Goal: Task Accomplishment & Management: Use online tool/utility

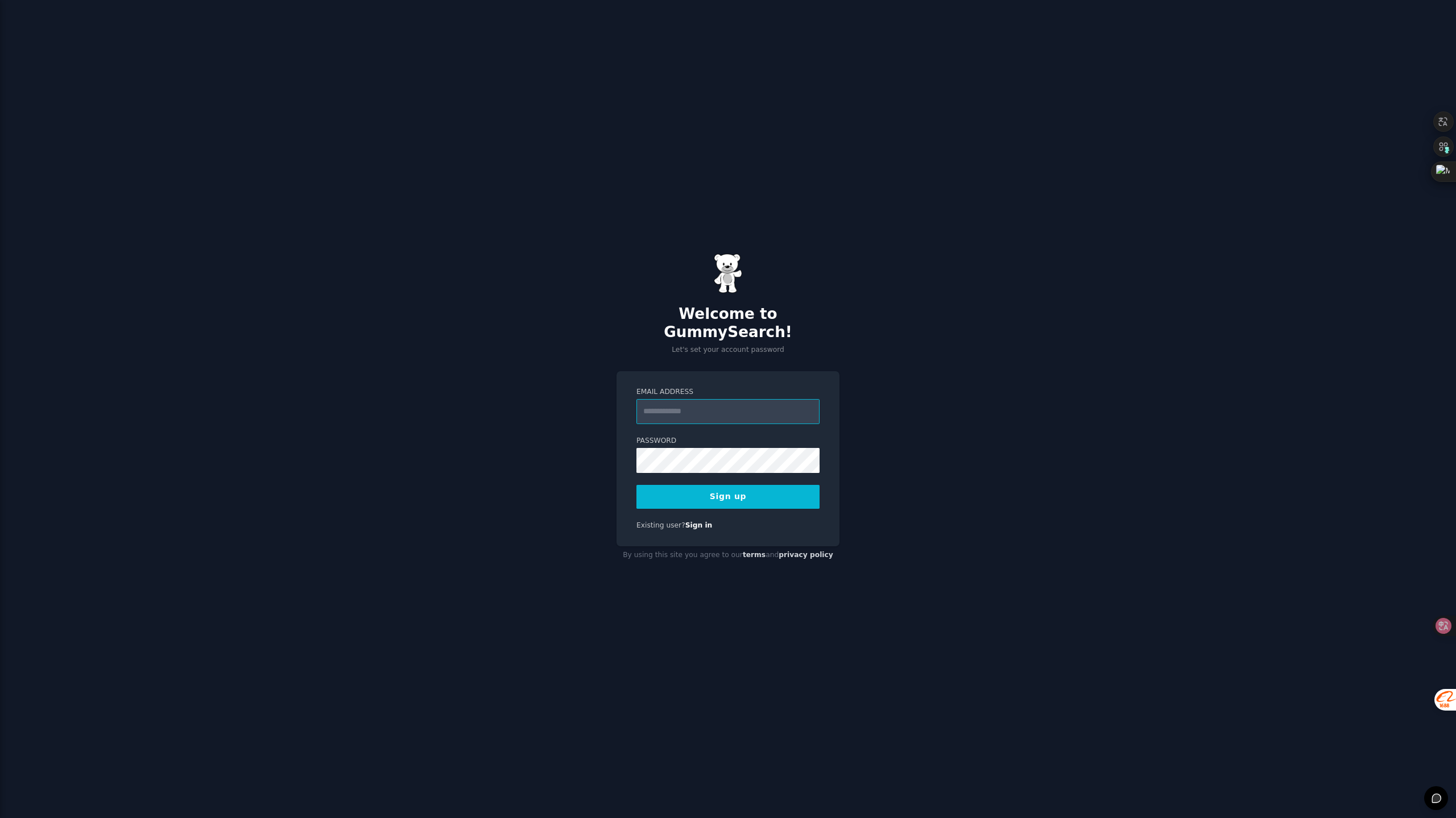
click at [730, 404] on input "Email Address" at bounding box center [728, 412] width 183 height 25
type input "**********"
click at [729, 491] on button "Sign up" at bounding box center [728, 496] width 183 height 24
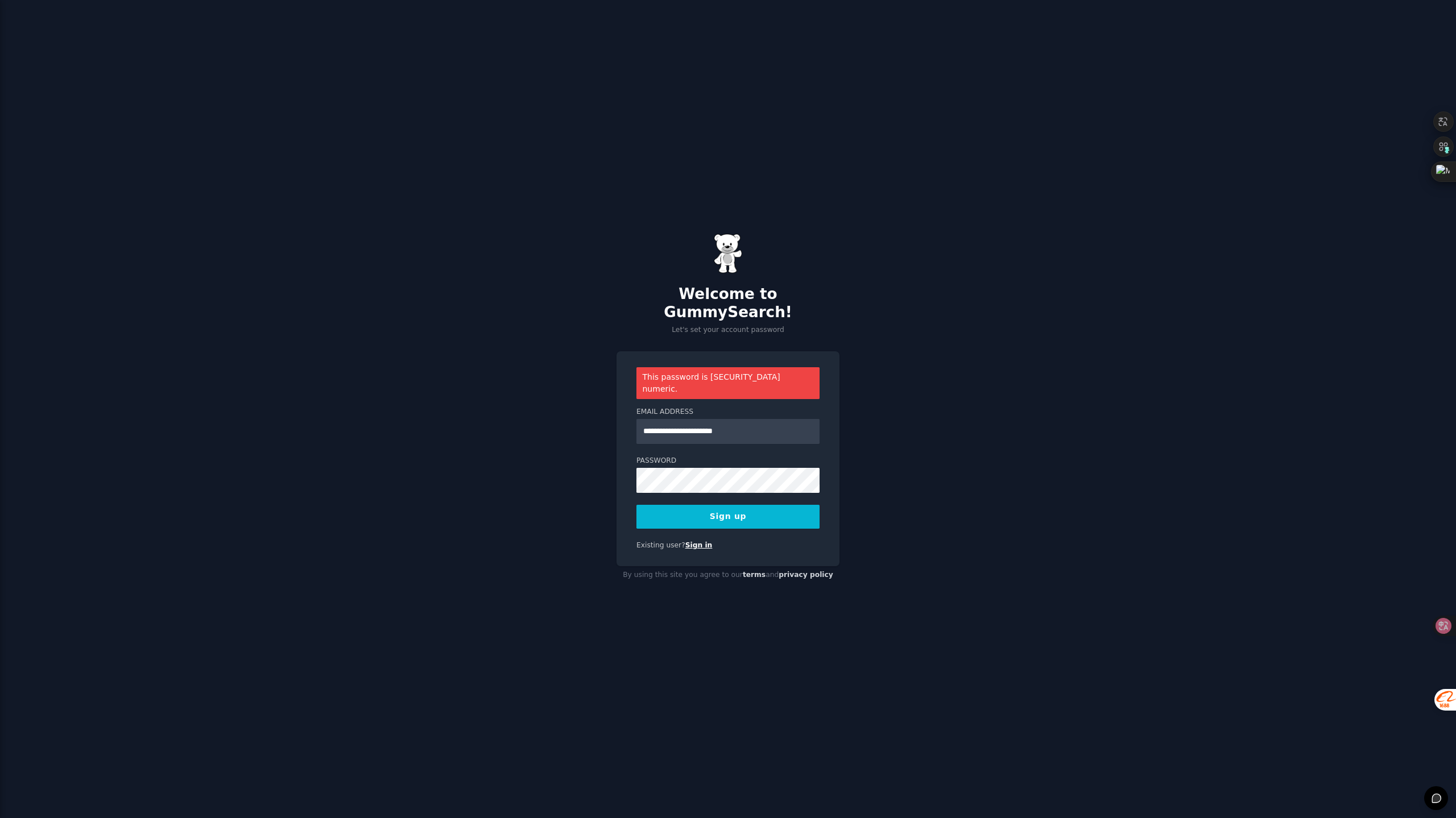
click at [692, 541] on link "Sign in" at bounding box center [699, 545] width 27 height 8
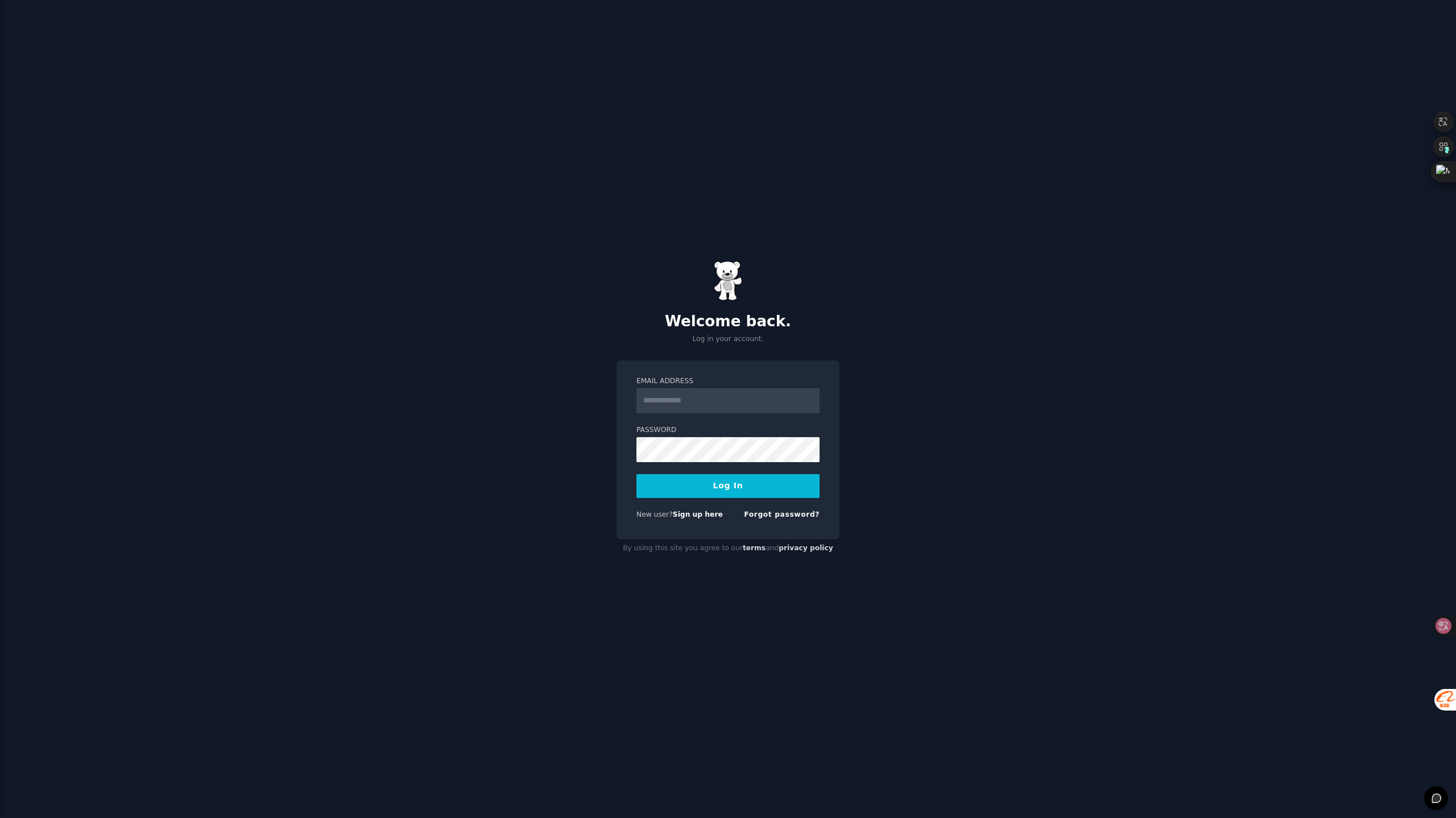
click at [707, 408] on input "Email Address" at bounding box center [728, 401] width 183 height 25
type input "**********"
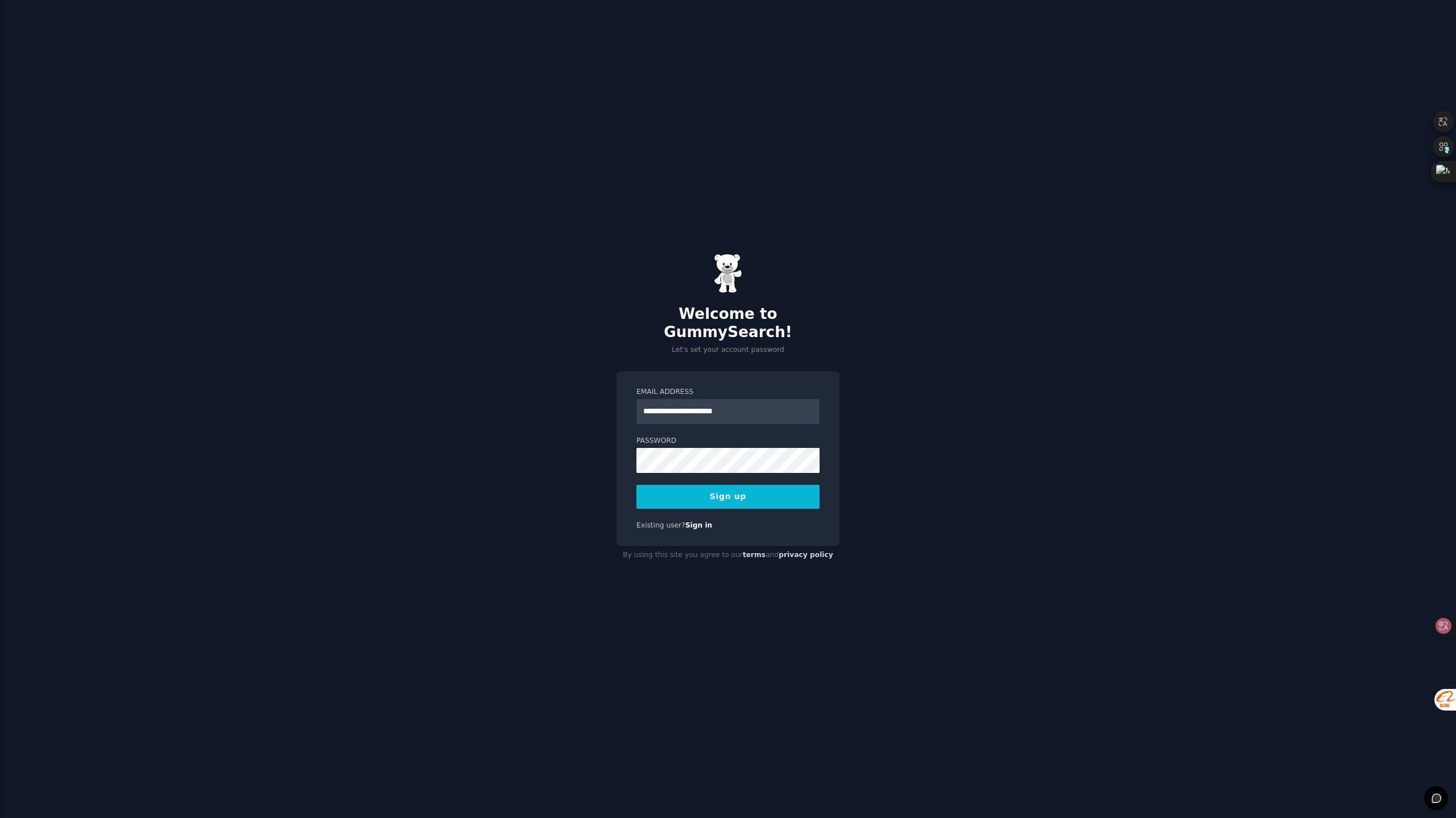
click at [719, 485] on button "Sign up" at bounding box center [728, 496] width 183 height 24
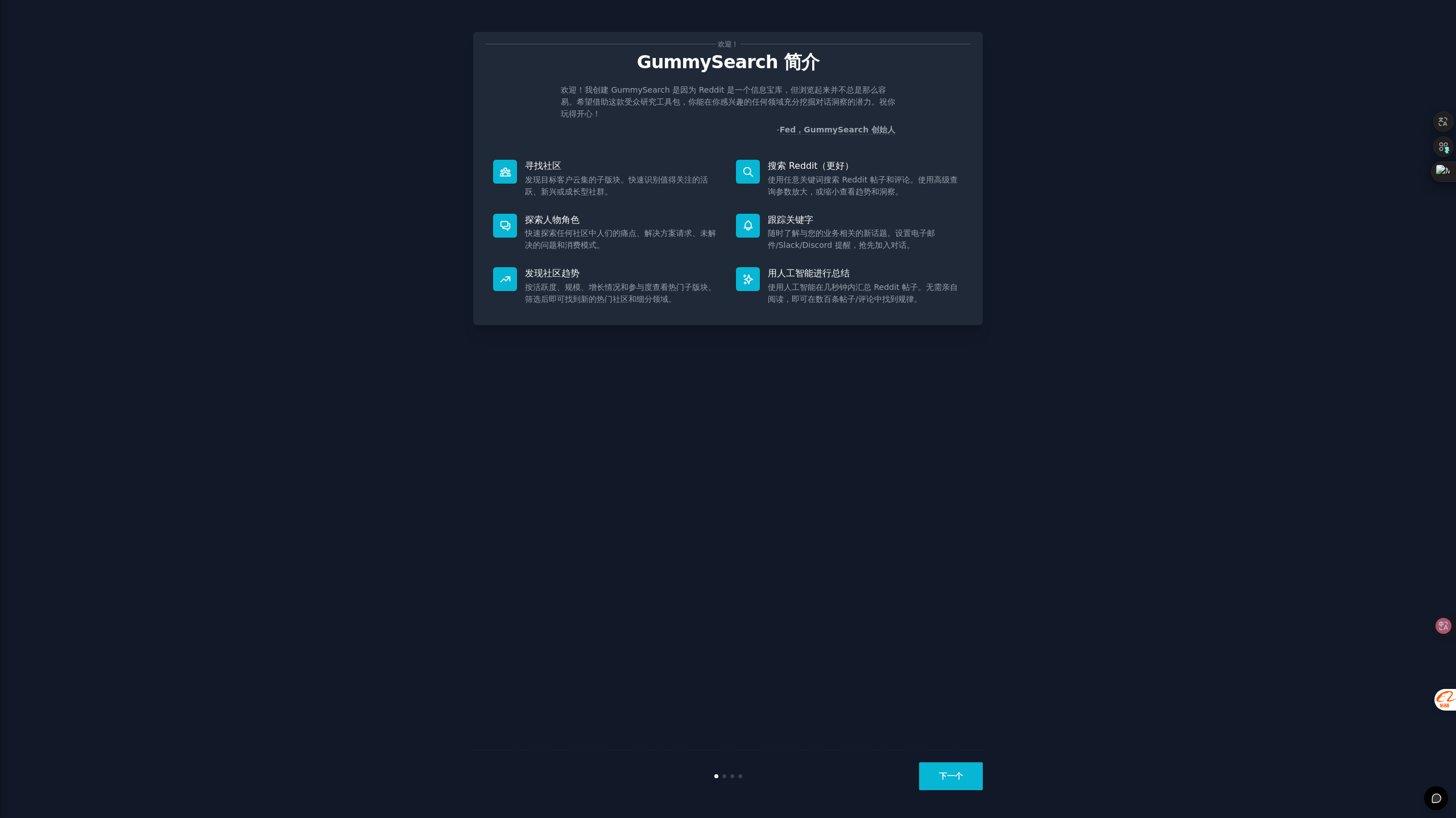
click at [961, 769] on button "下一个" at bounding box center [951, 776] width 63 height 28
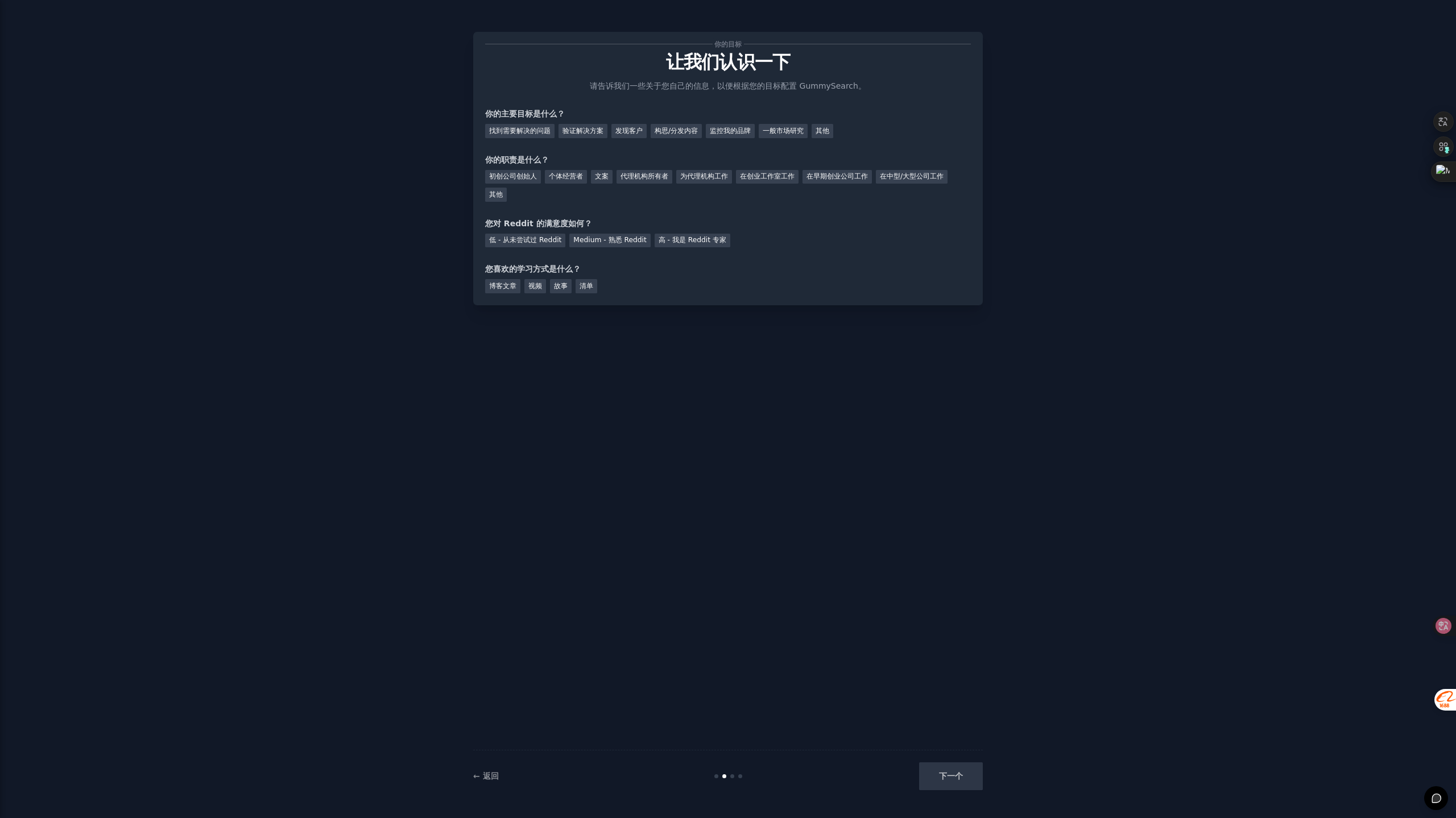
click at [958, 767] on div "下一个" at bounding box center [897, 776] width 170 height 28
click at [590, 129] on font "验证解决方案" at bounding box center [583, 131] width 41 height 8
click at [789, 124] on div "找到需要解决的问题 验证解决方案 发现客户 构思/分发内容 监控我的品牌 一般市场研究 其他" at bounding box center [728, 129] width 486 height 18
click at [789, 124] on div "一般市场研究" at bounding box center [783, 131] width 49 height 14
click at [508, 172] on font "初创公司创始人" at bounding box center [513, 176] width 48 height 8
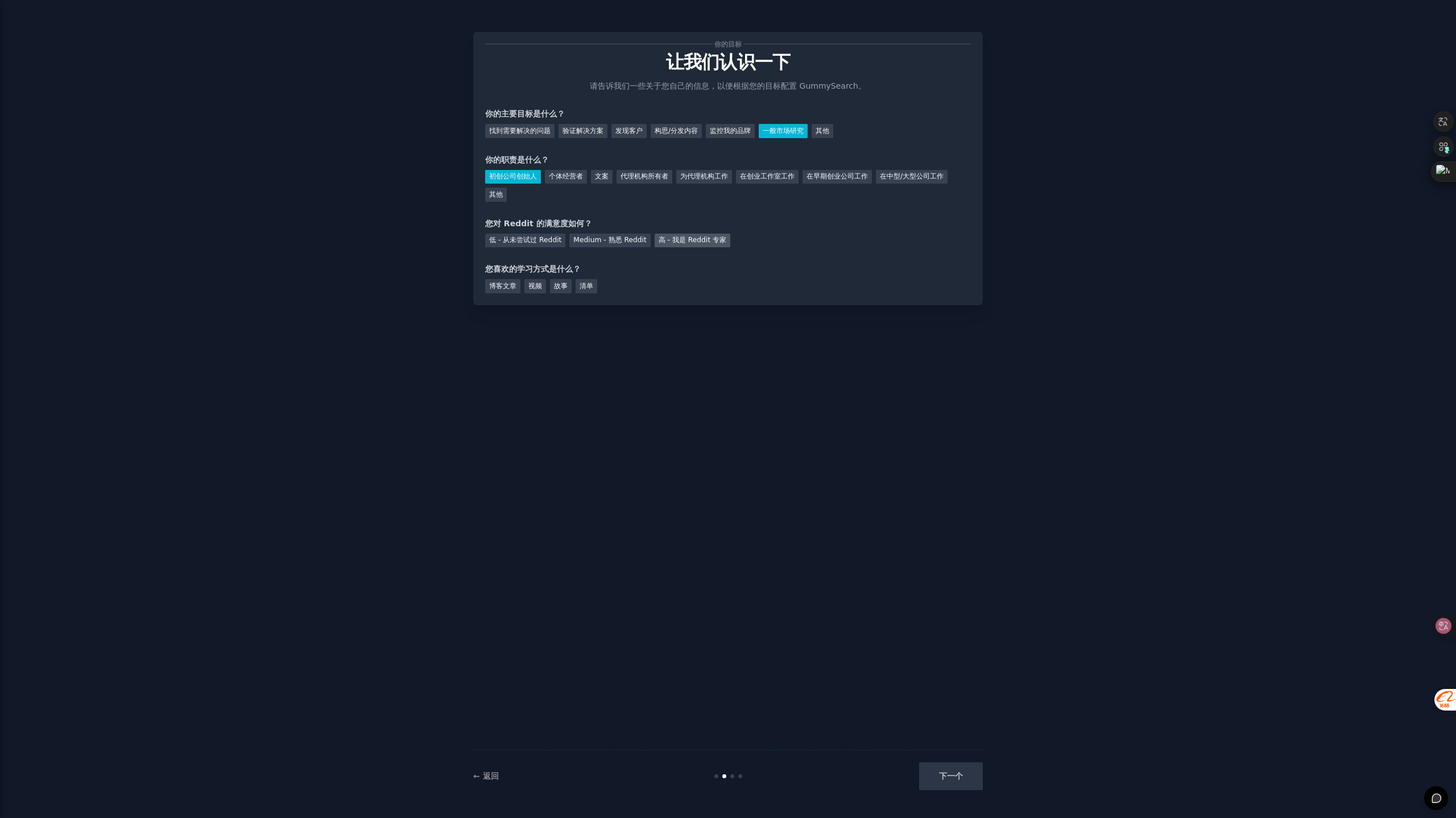
click at [684, 236] on font "高 - 我是 Reddit 专家" at bounding box center [692, 240] width 67 height 8
click at [967, 775] on div "下一个" at bounding box center [897, 776] width 170 height 28
click at [507, 287] on font "博客文章" at bounding box center [502, 286] width 27 height 8
click at [933, 773] on button "下一个" at bounding box center [951, 776] width 63 height 28
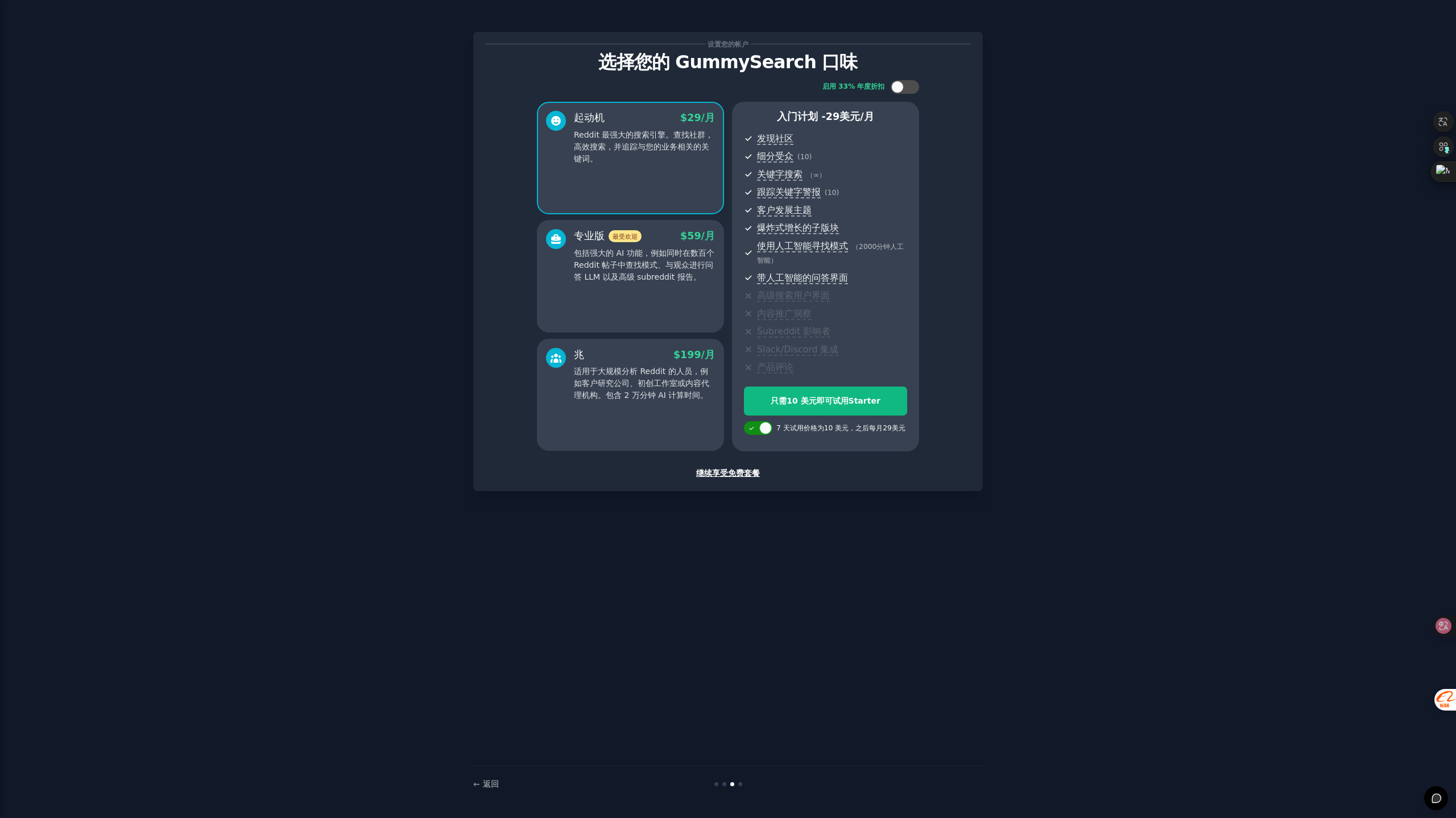
click at [755, 428] on div at bounding box center [752, 428] width 8 height 6
checkbox input "false"
